Goal: Task Accomplishment & Management: Manage account settings

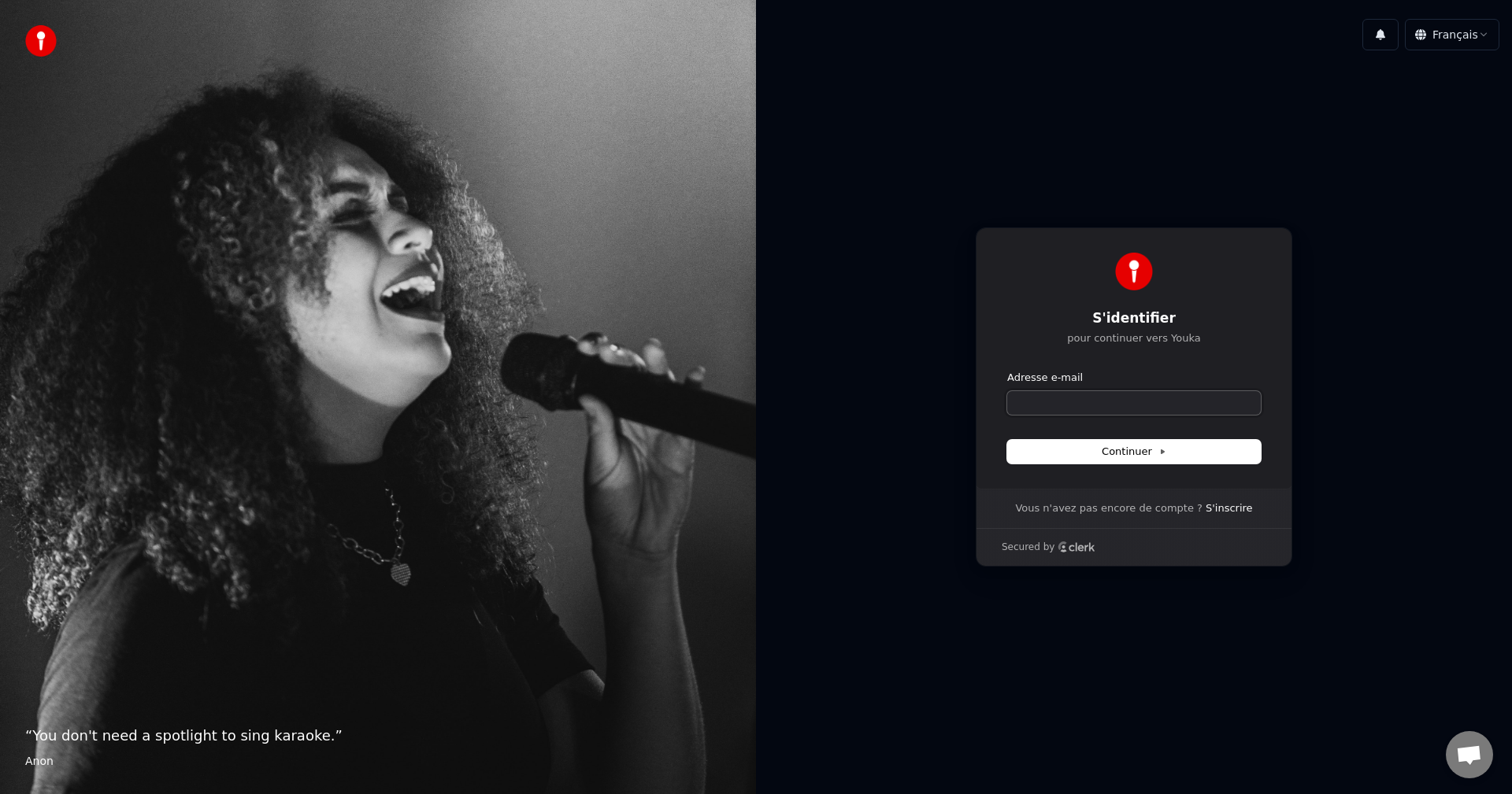
click at [1041, 411] on input "Adresse e-mail" at bounding box center [1134, 403] width 253 height 24
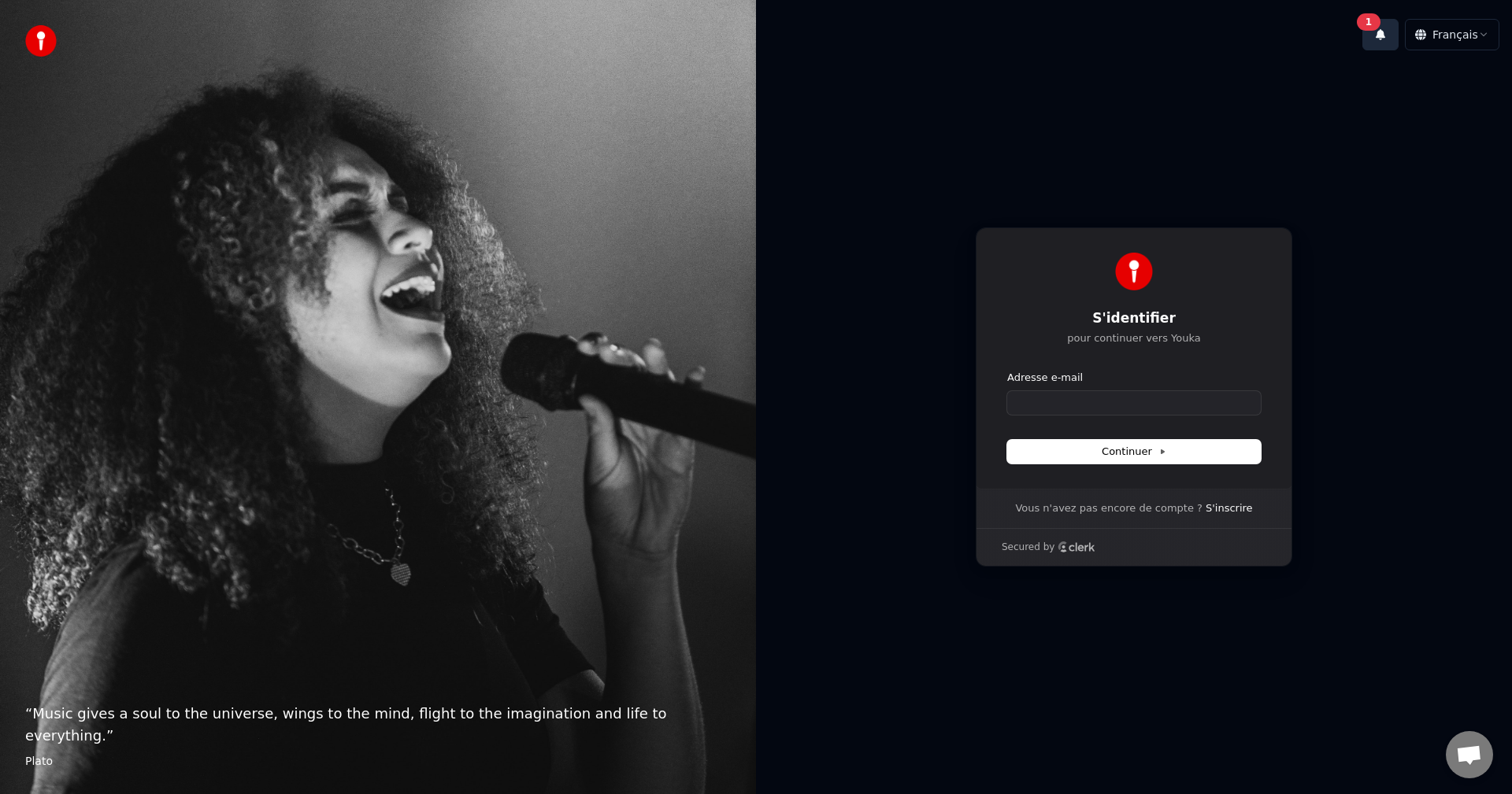
click at [1376, 19] on div "1" at bounding box center [1368, 22] width 24 height 17
click at [1373, 340] on div "S'identifier pour continuer vers Youka Continuer avec Google ou Adresse e-mail …" at bounding box center [1133, 397] width 756 height 668
click at [1180, 410] on input "Adresse e-mail" at bounding box center [1134, 403] width 253 height 24
click at [1188, 399] on input "Adresse e-mail" at bounding box center [1134, 403] width 253 height 24
paste input "**********"
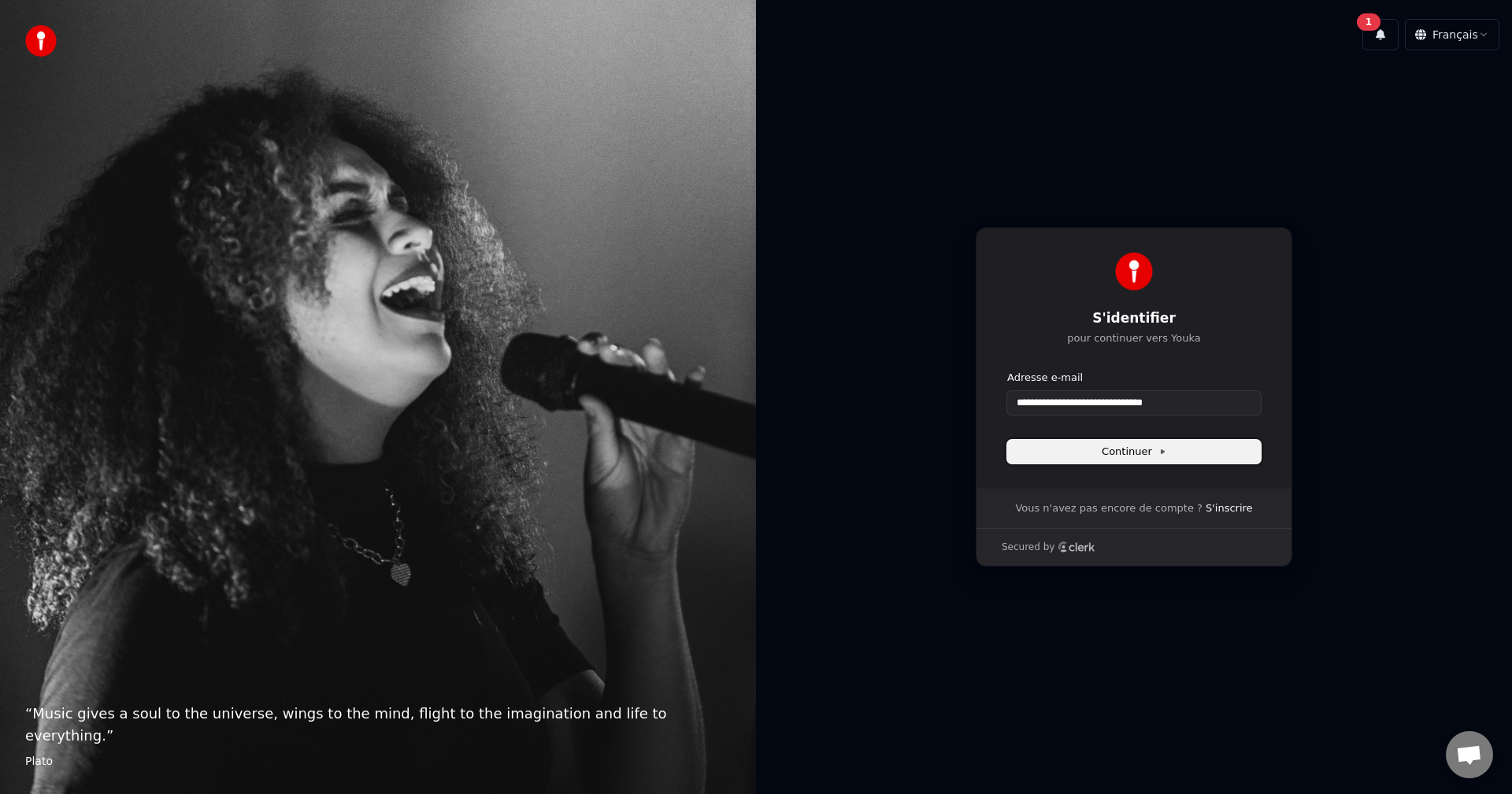
click at [1160, 448] on icon at bounding box center [1162, 451] width 8 height 8
type input "**********"
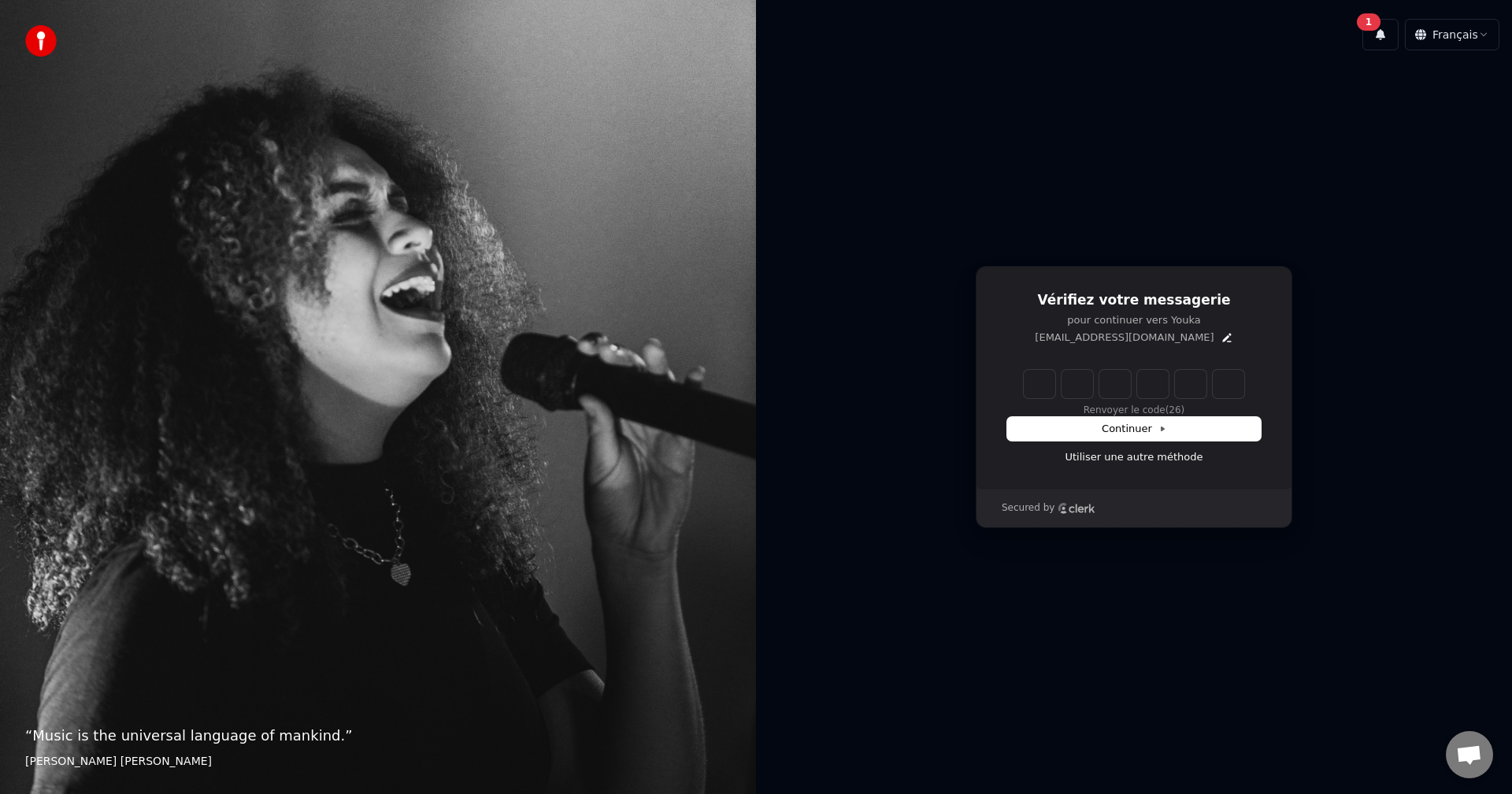
click at [1043, 393] on input "Enter verification code" at bounding box center [1134, 383] width 221 height 28
click at [1159, 461] on link "Utiliser une autre méthode" at bounding box center [1134, 458] width 138 height 14
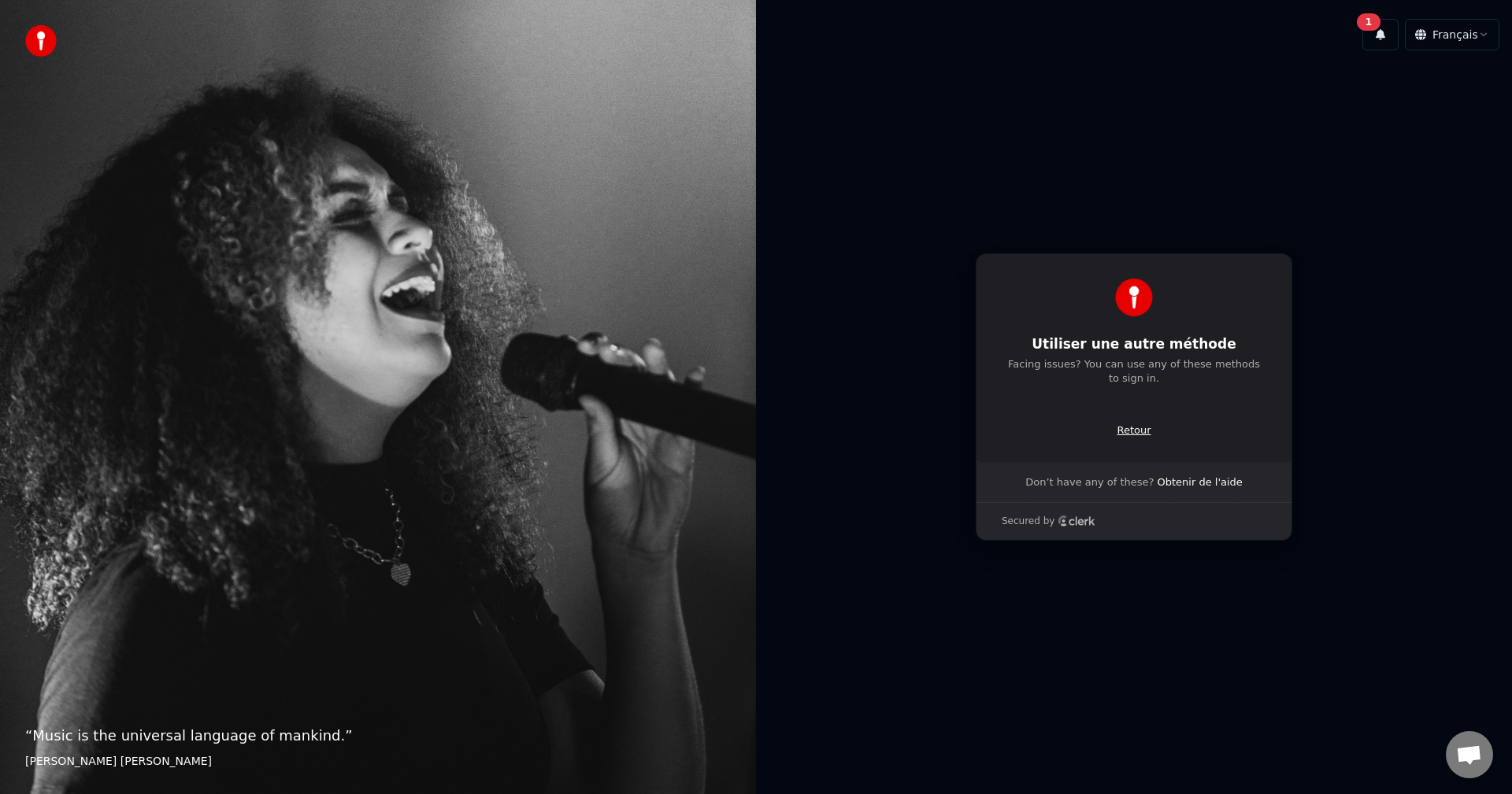
click at [1128, 434] on p "Retour" at bounding box center [1133, 430] width 33 height 14
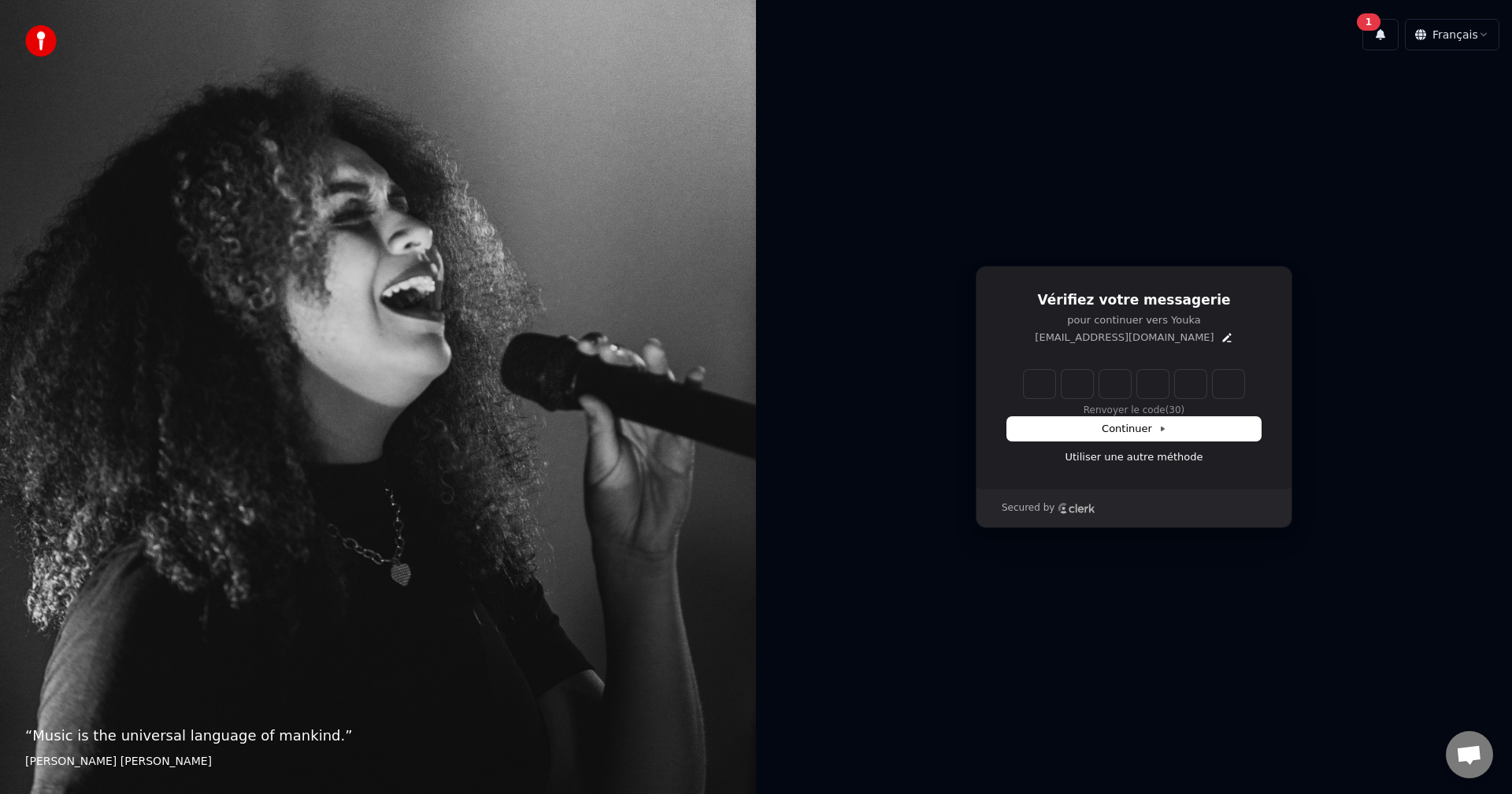
click at [1046, 376] on input "Enter verification code" at bounding box center [1134, 383] width 221 height 28
drag, startPoint x: 1157, startPoint y: 410, endPoint x: 1173, endPoint y: 384, distance: 30.5
click at [1157, 410] on div "Renvoyer le code (25)" at bounding box center [1134, 393] width 253 height 47
click at [1222, 336] on icon "Edit" at bounding box center [1227, 337] width 13 height 13
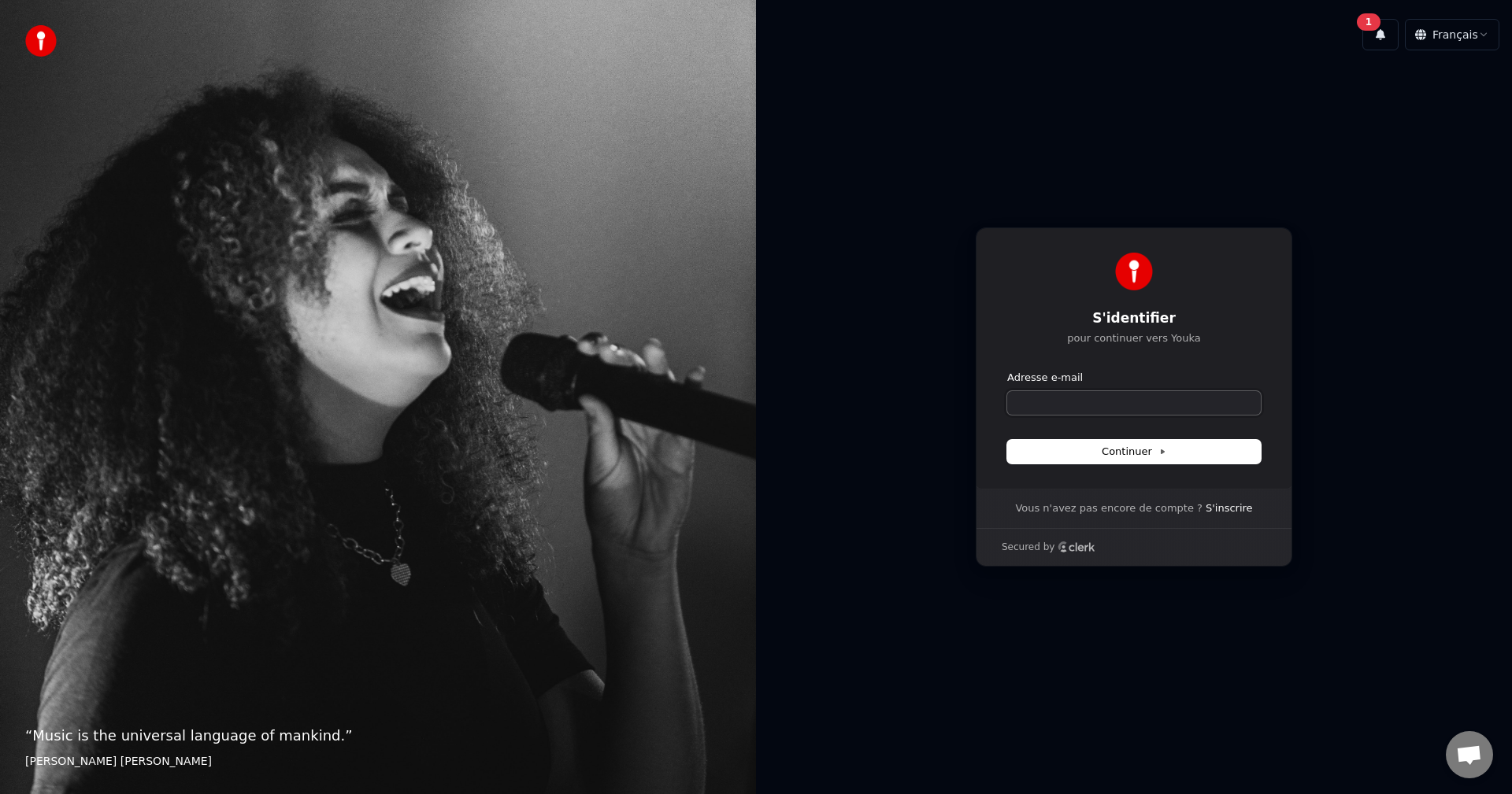
click at [1117, 402] on input "Adresse e-mail" at bounding box center [1134, 403] width 253 height 24
